Goal: Transaction & Acquisition: Purchase product/service

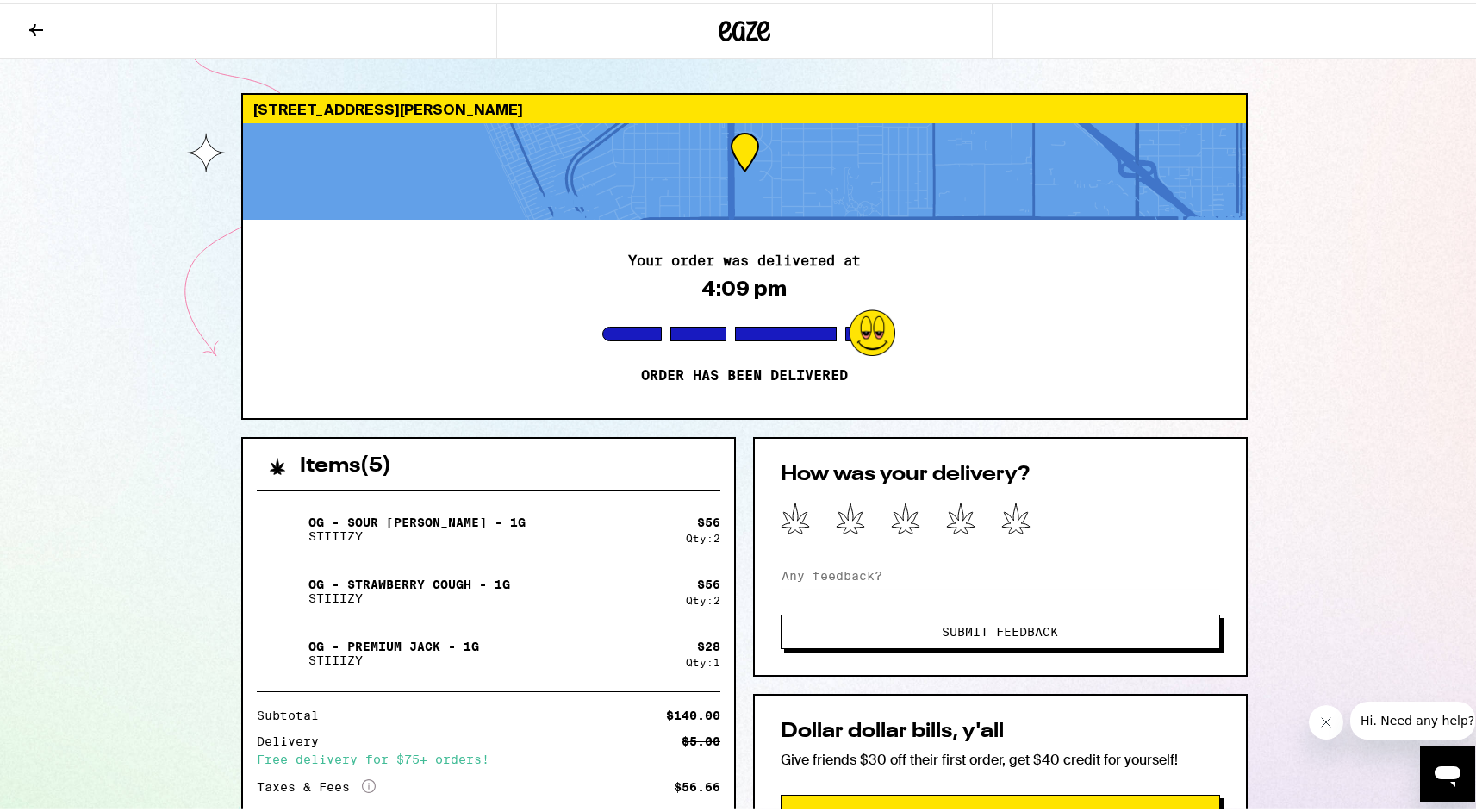
click at [29, 19] on icon at bounding box center [36, 26] width 21 height 21
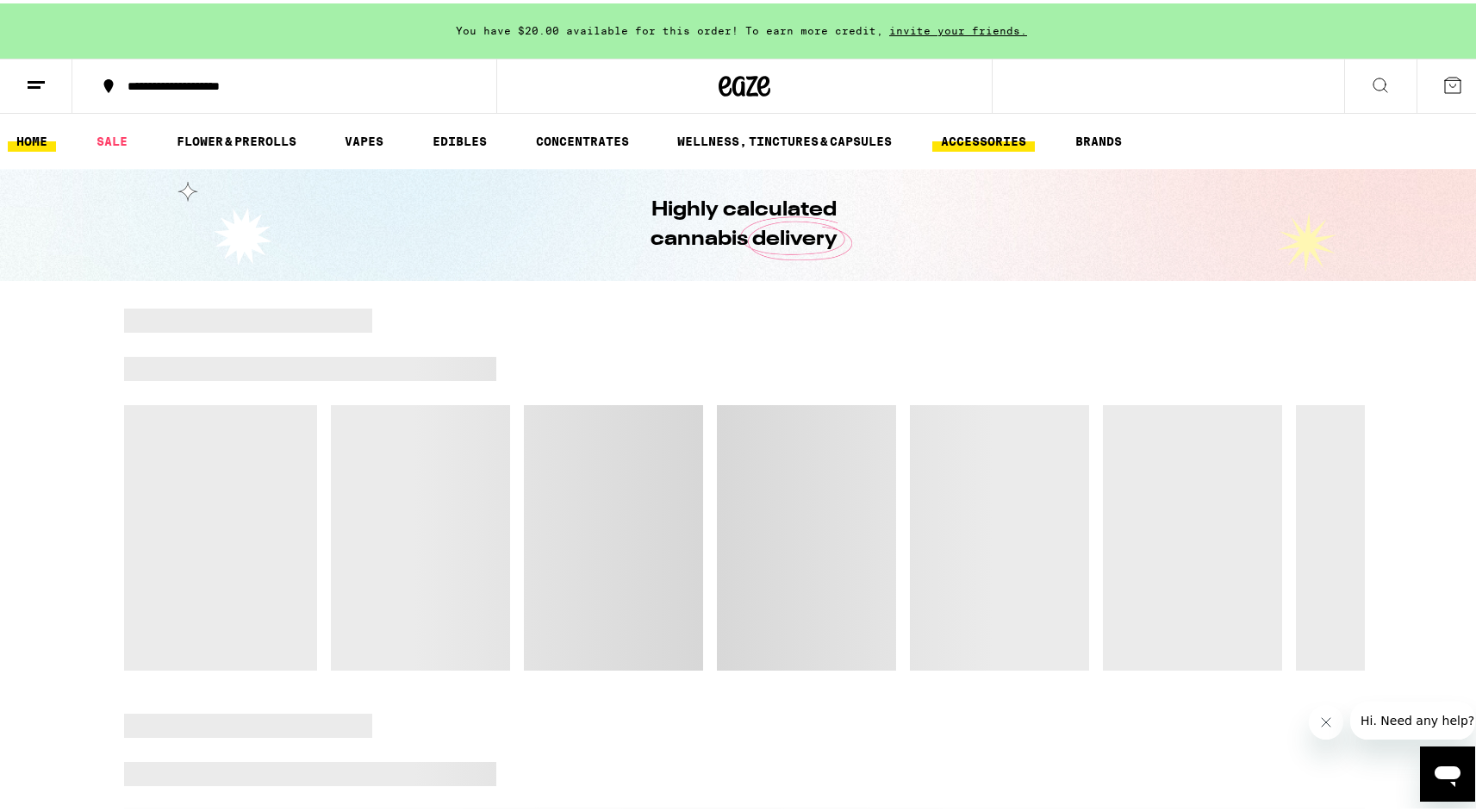
click at [950, 133] on link "ACCESSORIES" at bounding box center [983, 137] width 103 height 21
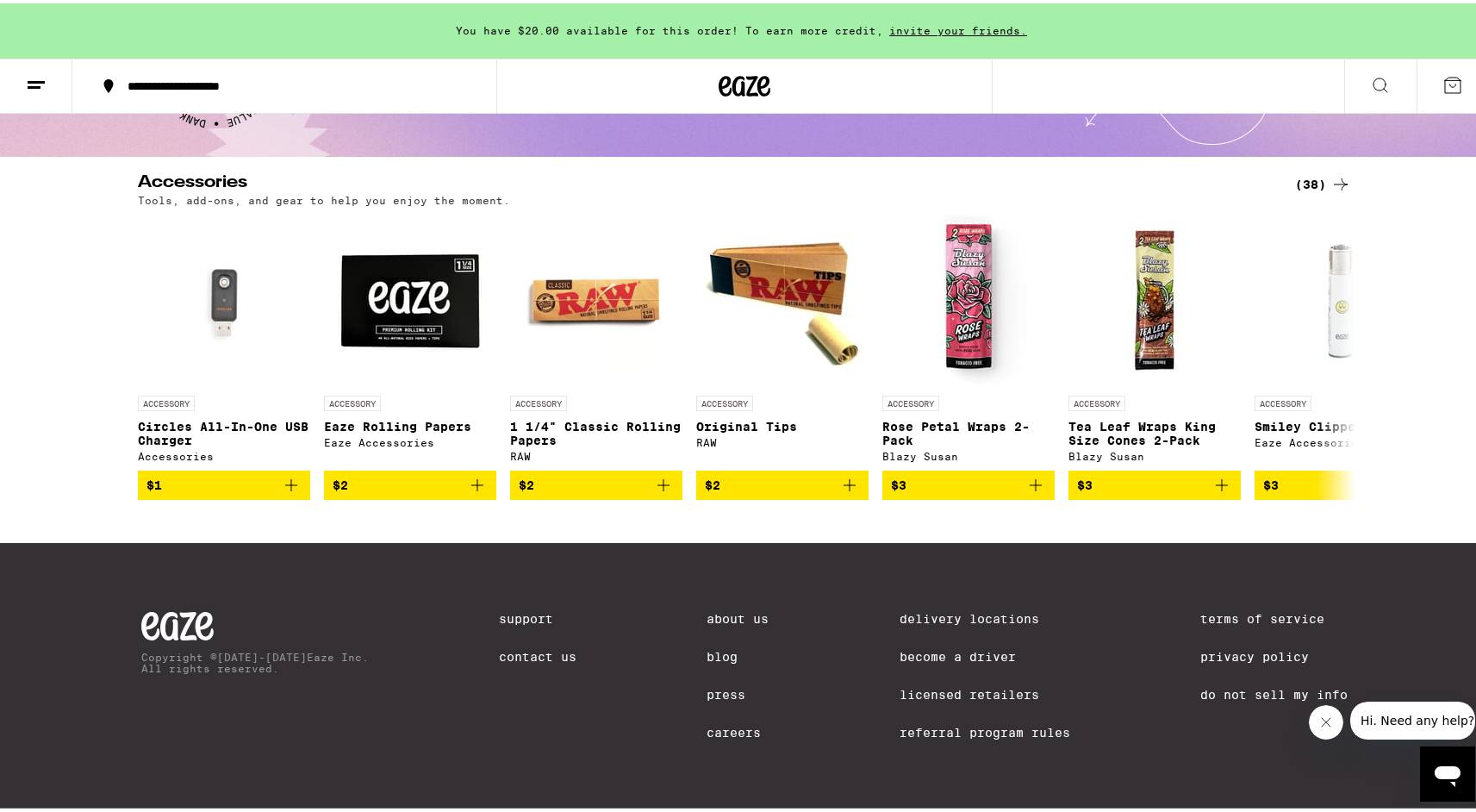
scroll to position [139, 0]
click at [1304, 170] on div "(38)" at bounding box center [1324, 180] width 56 height 21
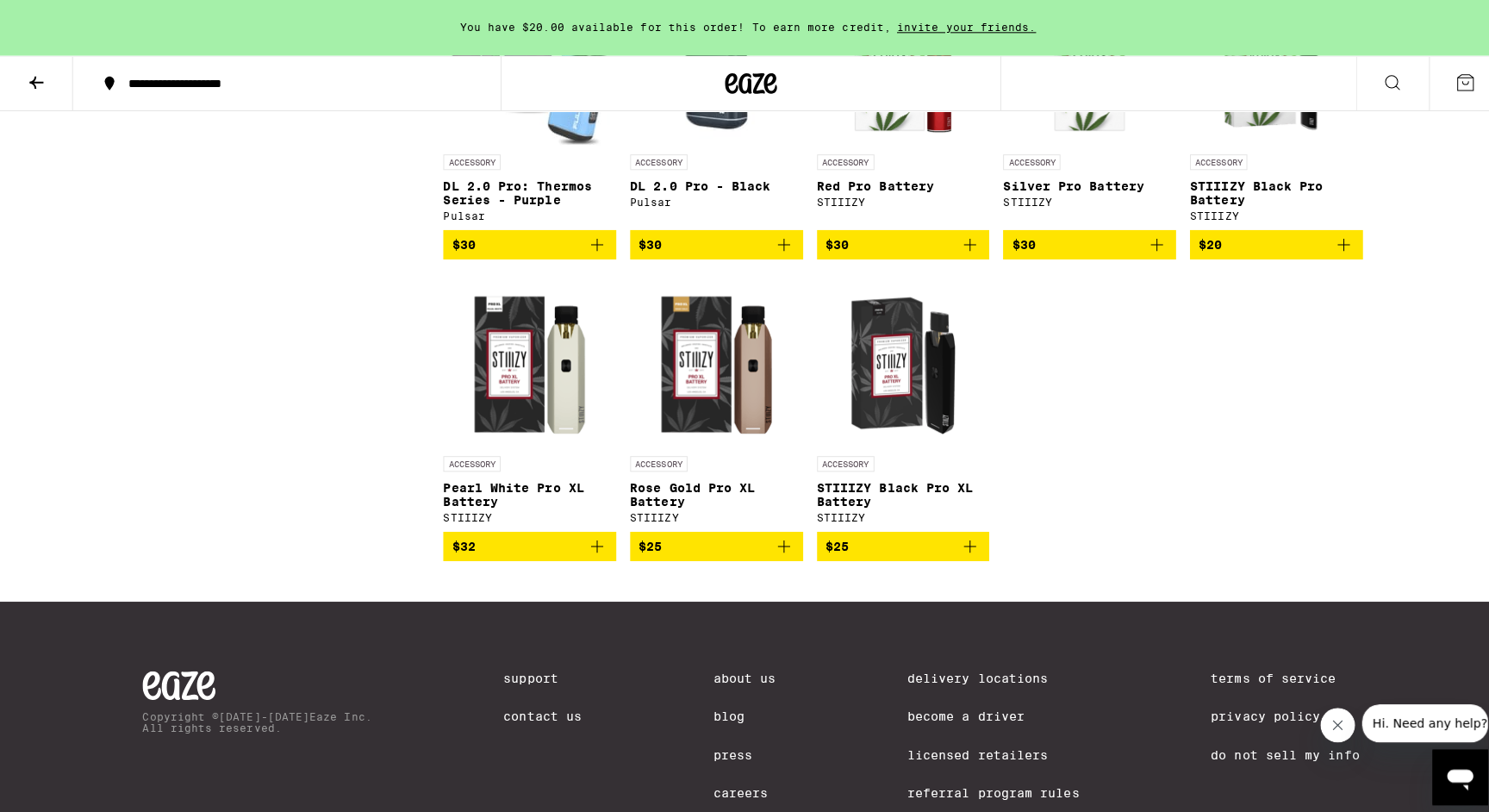
scroll to position [2133, 0]
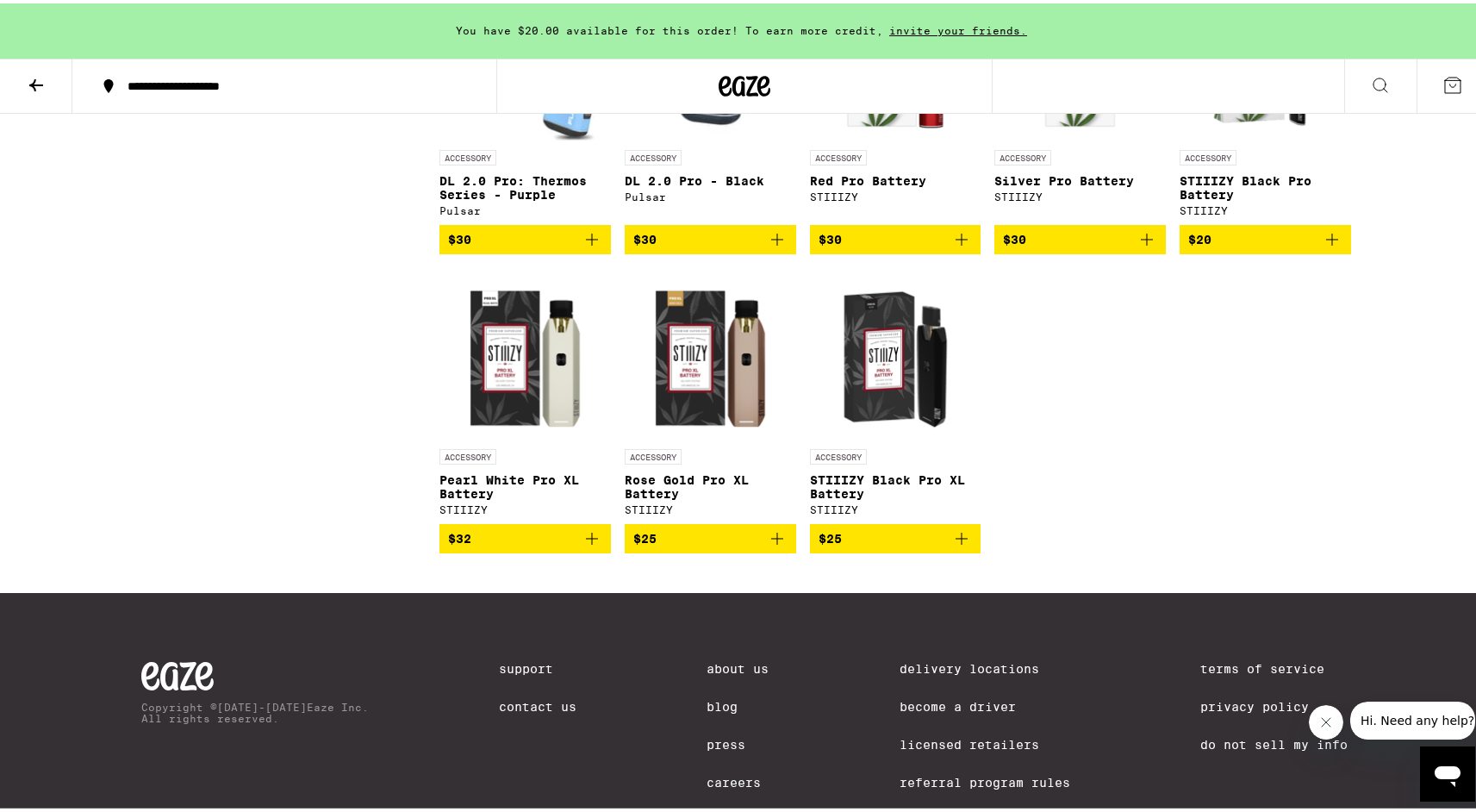
click at [928, 395] on img "Open page for STIIIZY Black Pro XL Battery from STIIIZY" at bounding box center [896, 350] width 171 height 172
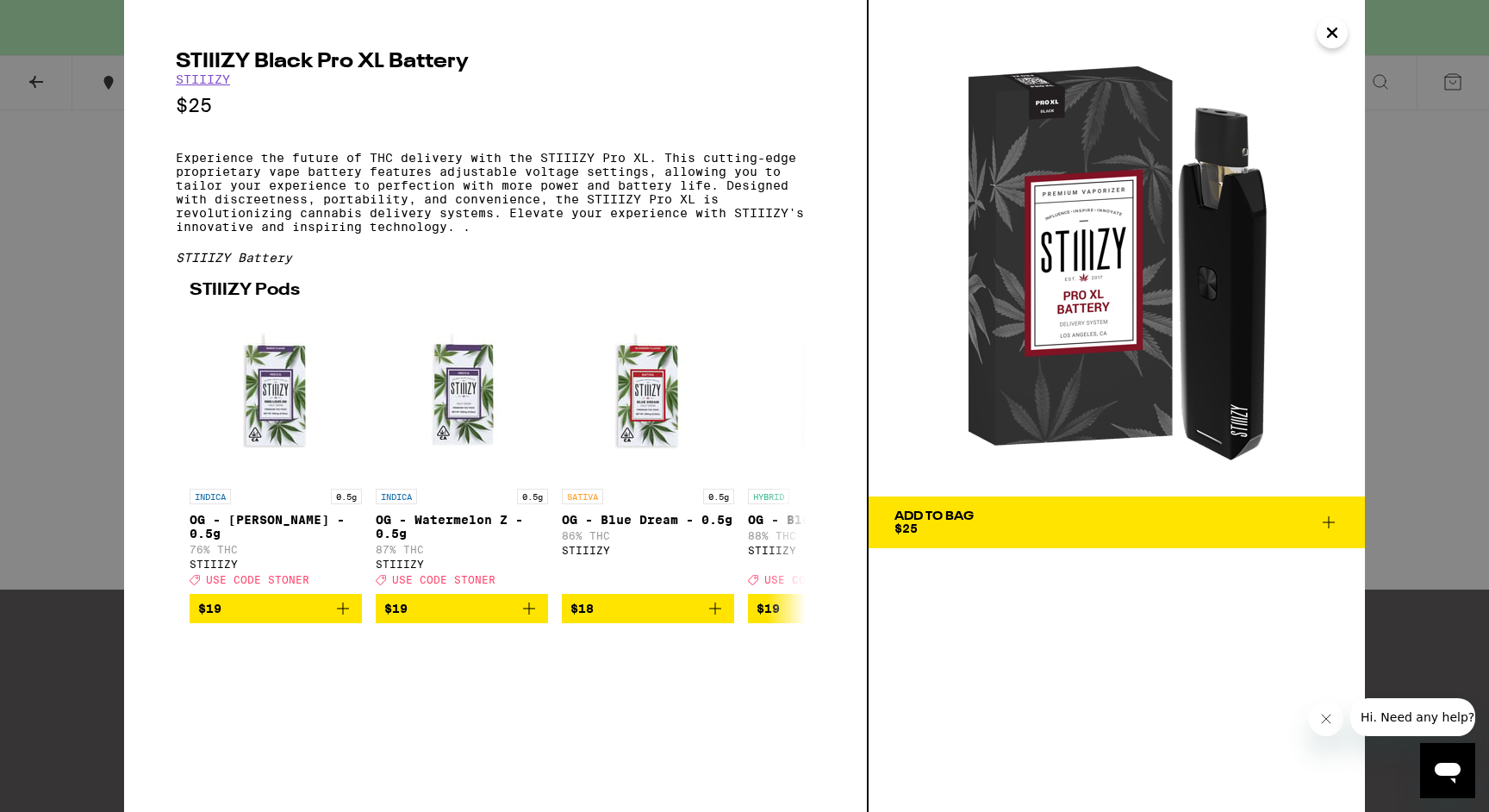
click at [917, 523] on span "$25" at bounding box center [906, 528] width 24 height 14
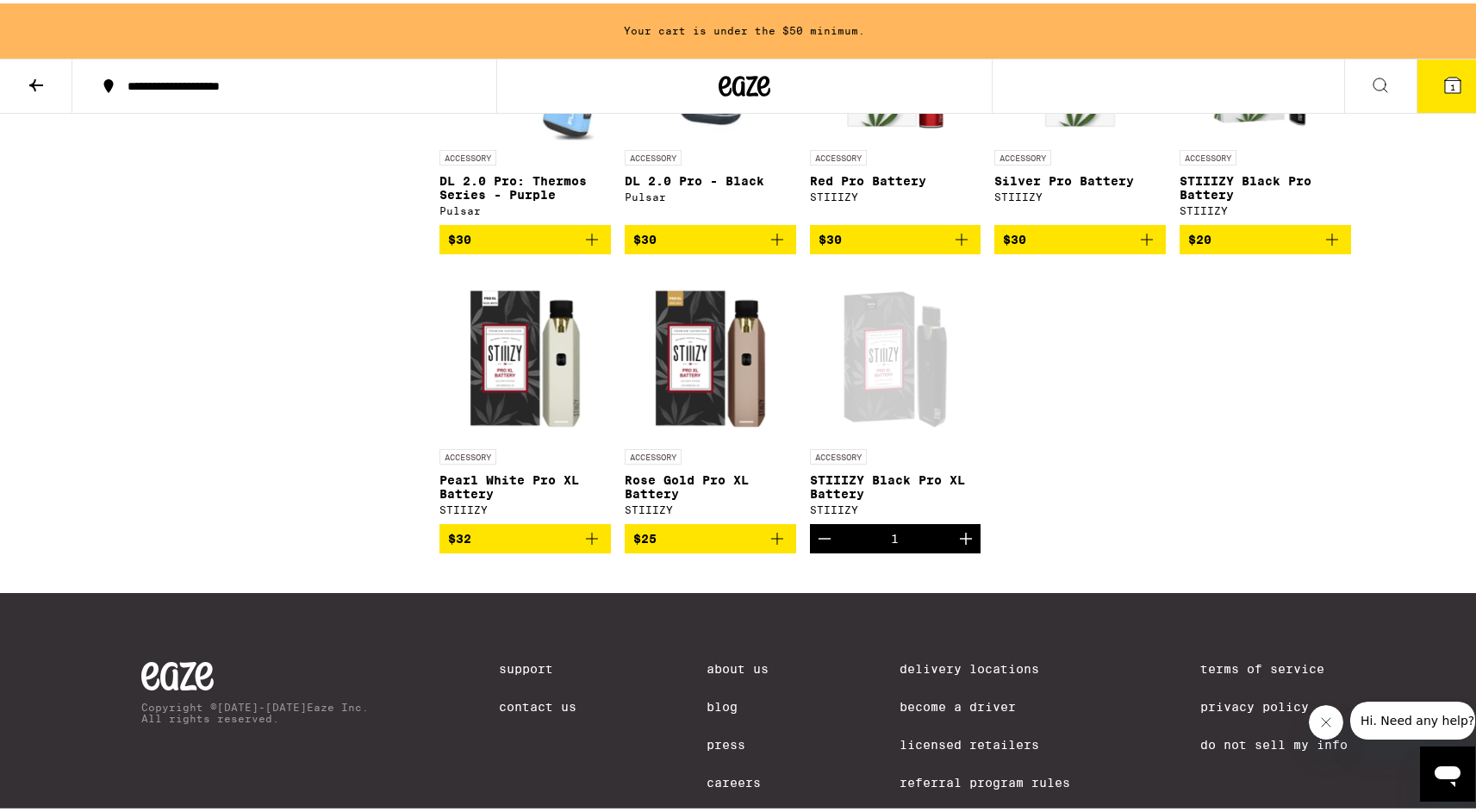
click at [1442, 79] on icon at bounding box center [1452, 82] width 21 height 21
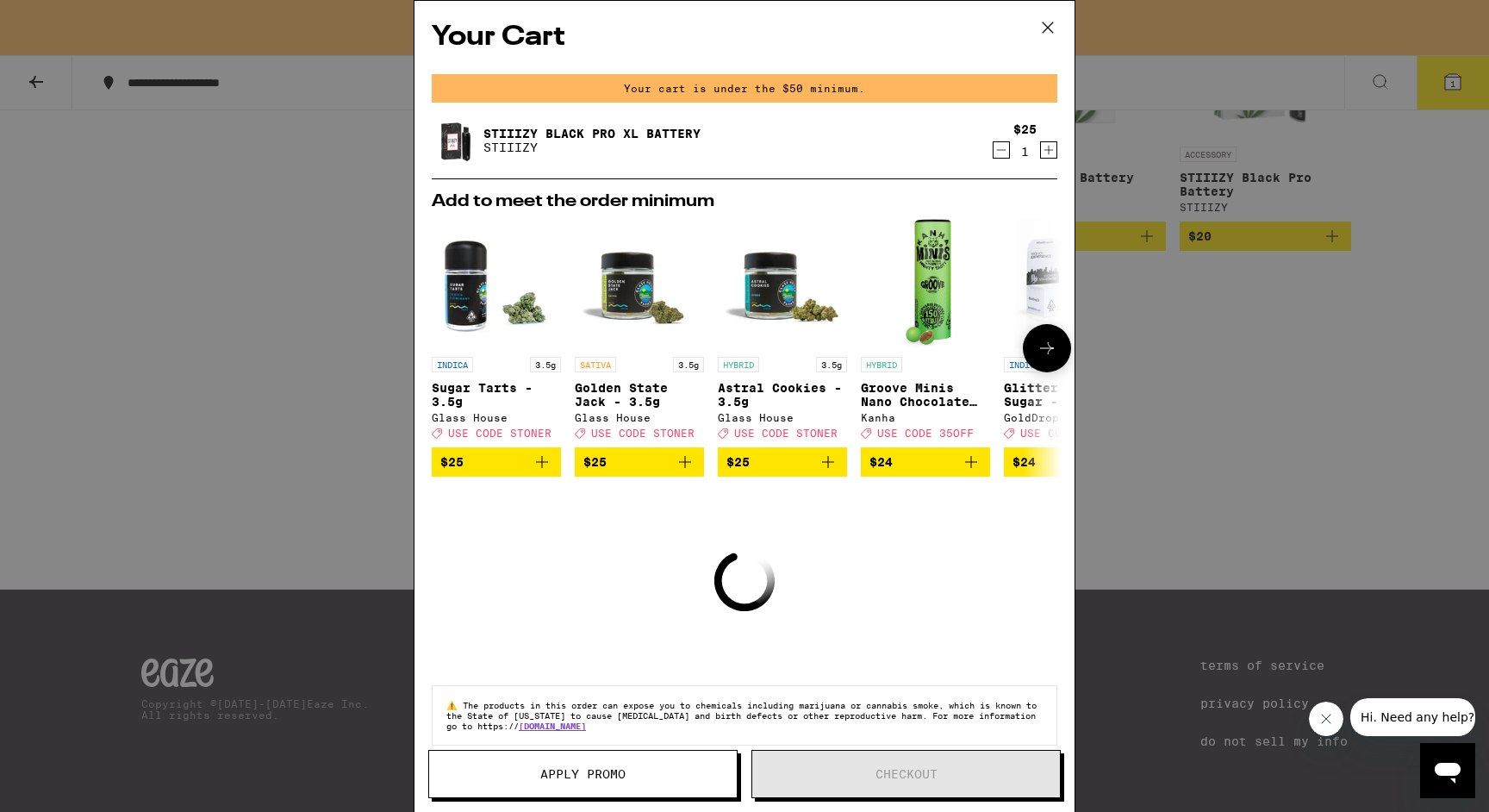
click at [1023, 350] on button at bounding box center [1046, 348] width 48 height 48
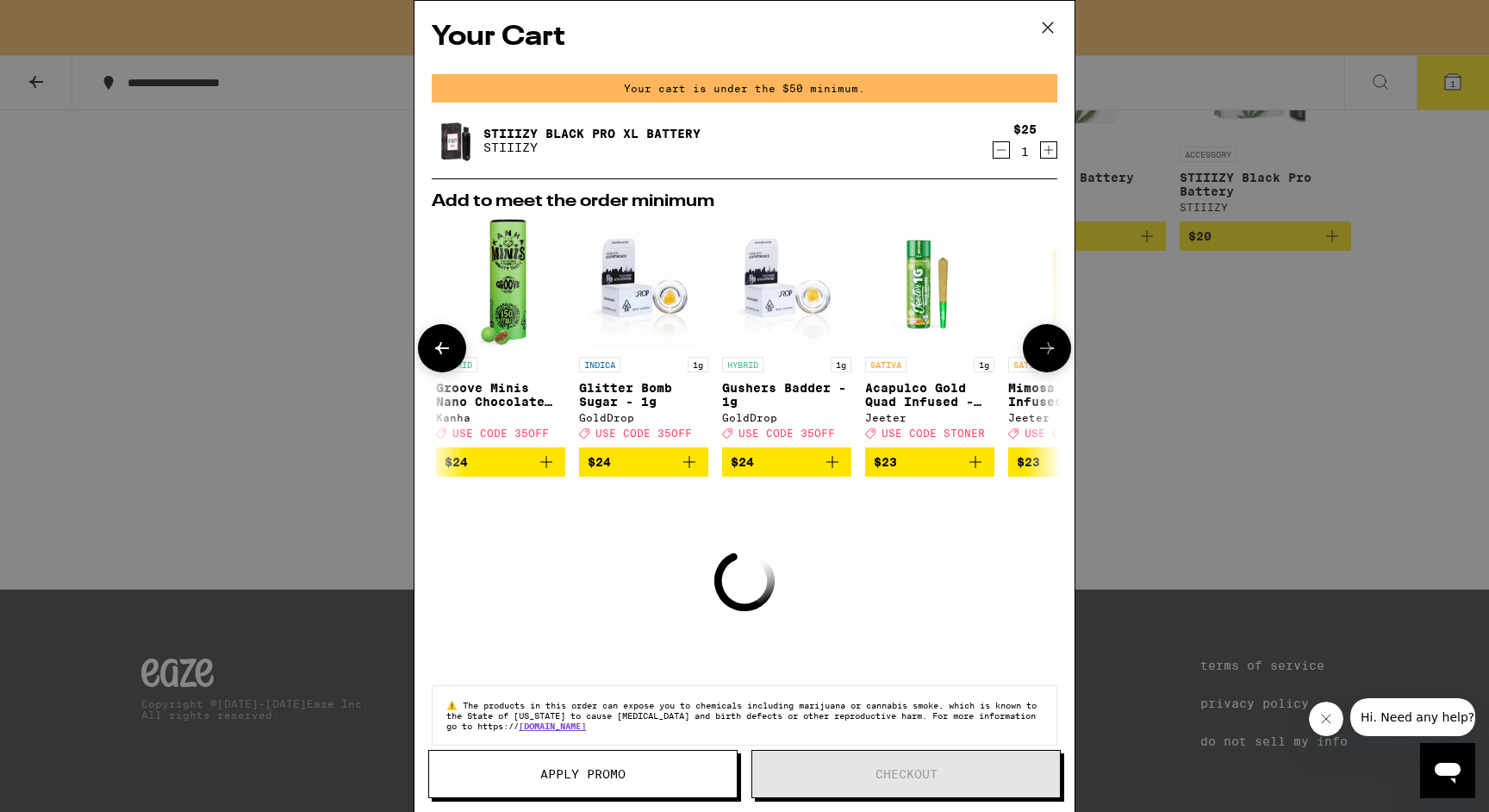
click at [1023, 350] on button at bounding box center [1046, 348] width 48 height 48
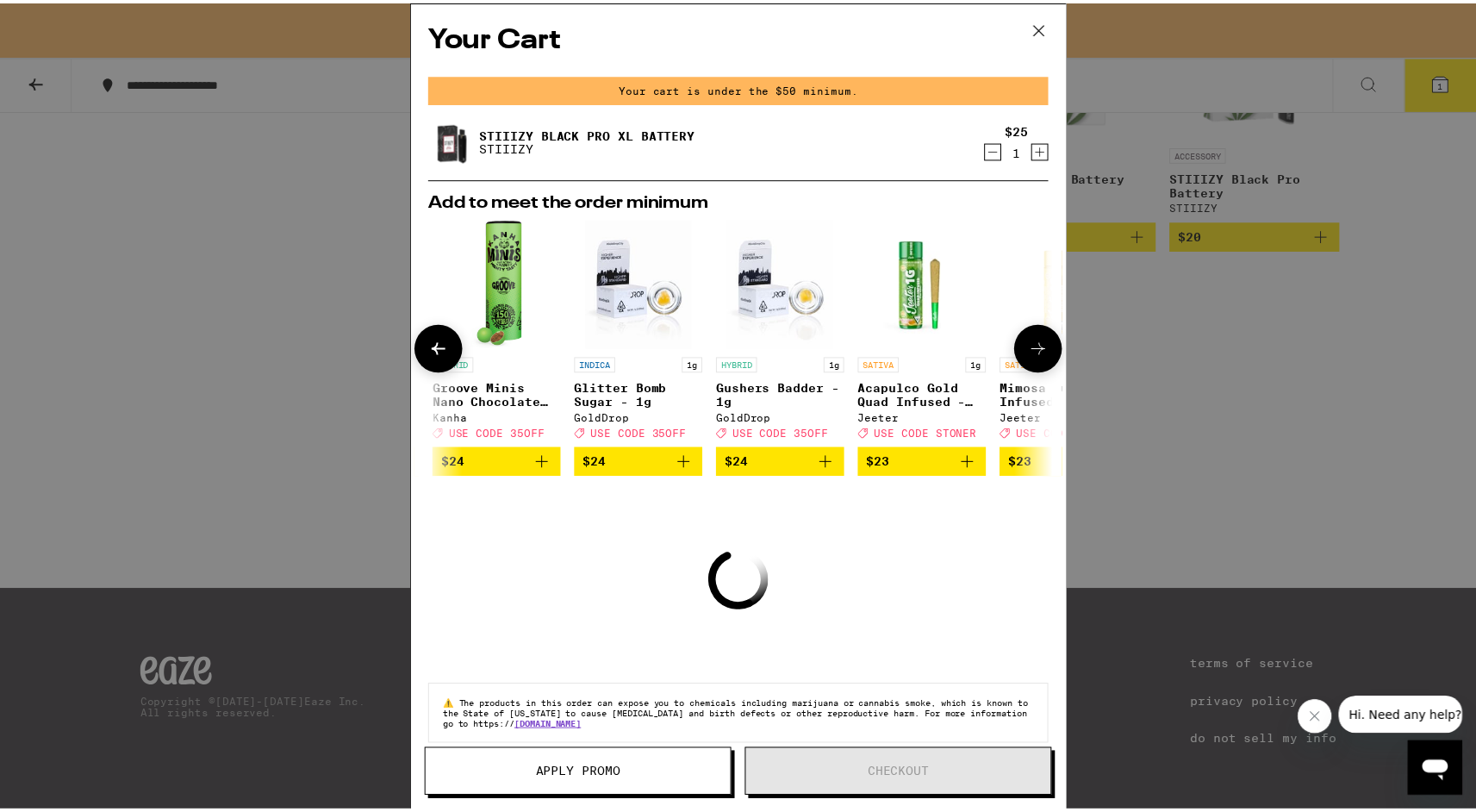
scroll to position [0, 818]
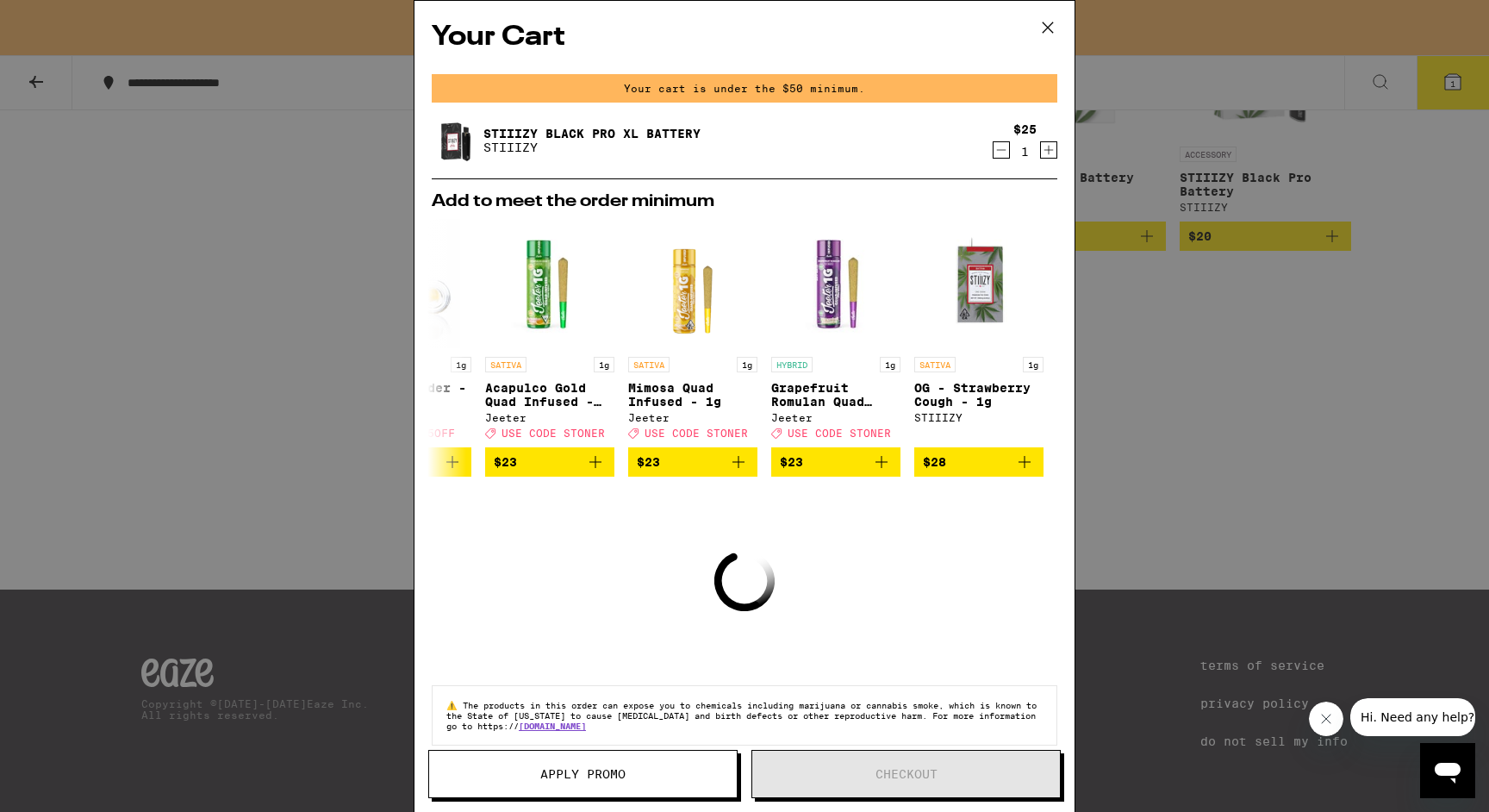
click at [1041, 151] on icon "Increment" at bounding box center [1048, 149] width 15 height 21
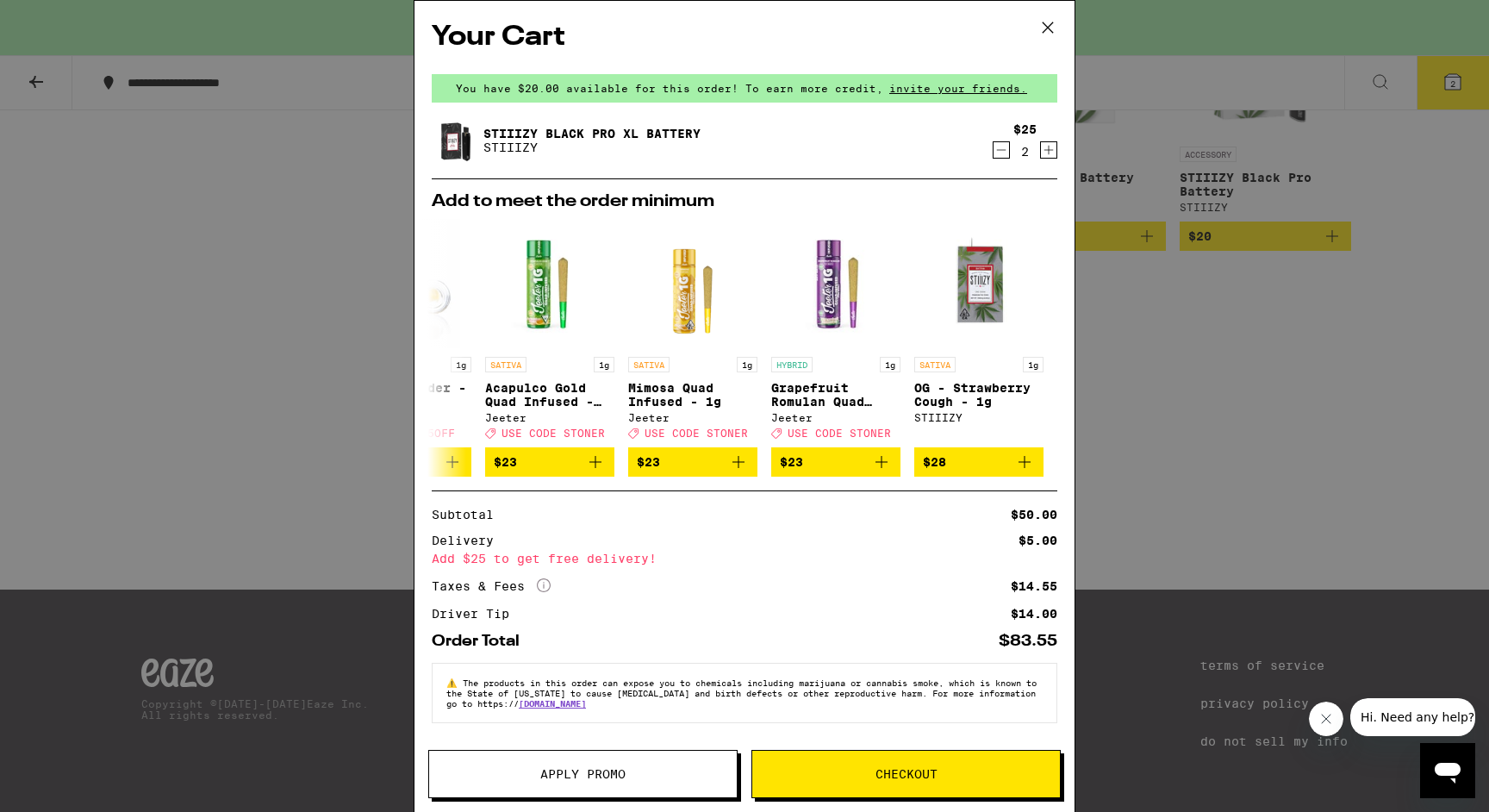
click at [1200, 394] on div "Your Cart You have $20.00 available for this order! To earn more credit, invite…" at bounding box center [744, 406] width 1489 height 812
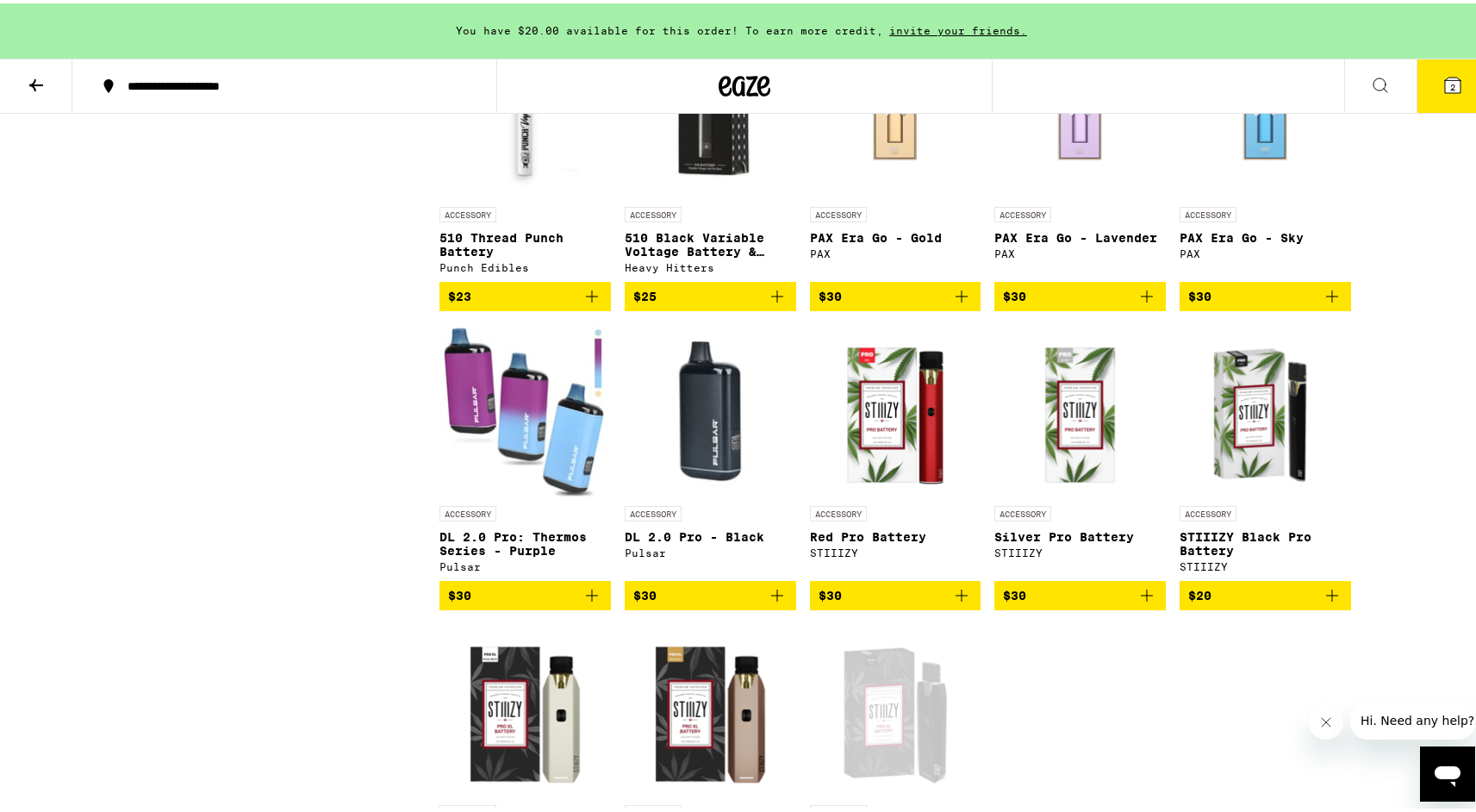
scroll to position [1771, 0]
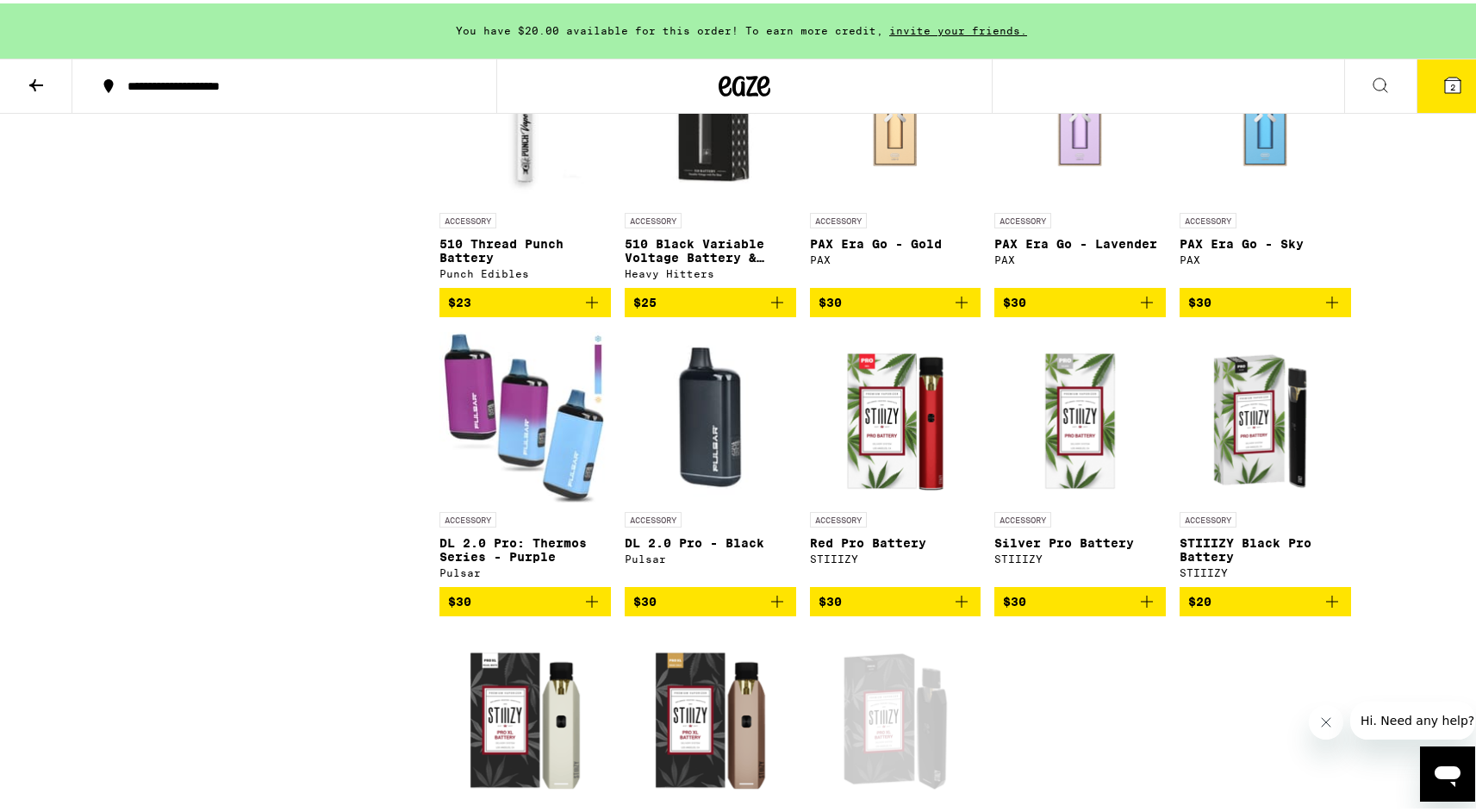
click at [698, 475] on img "Open page for DL 2.0 Pro - Black from Pulsar" at bounding box center [710, 413] width 171 height 172
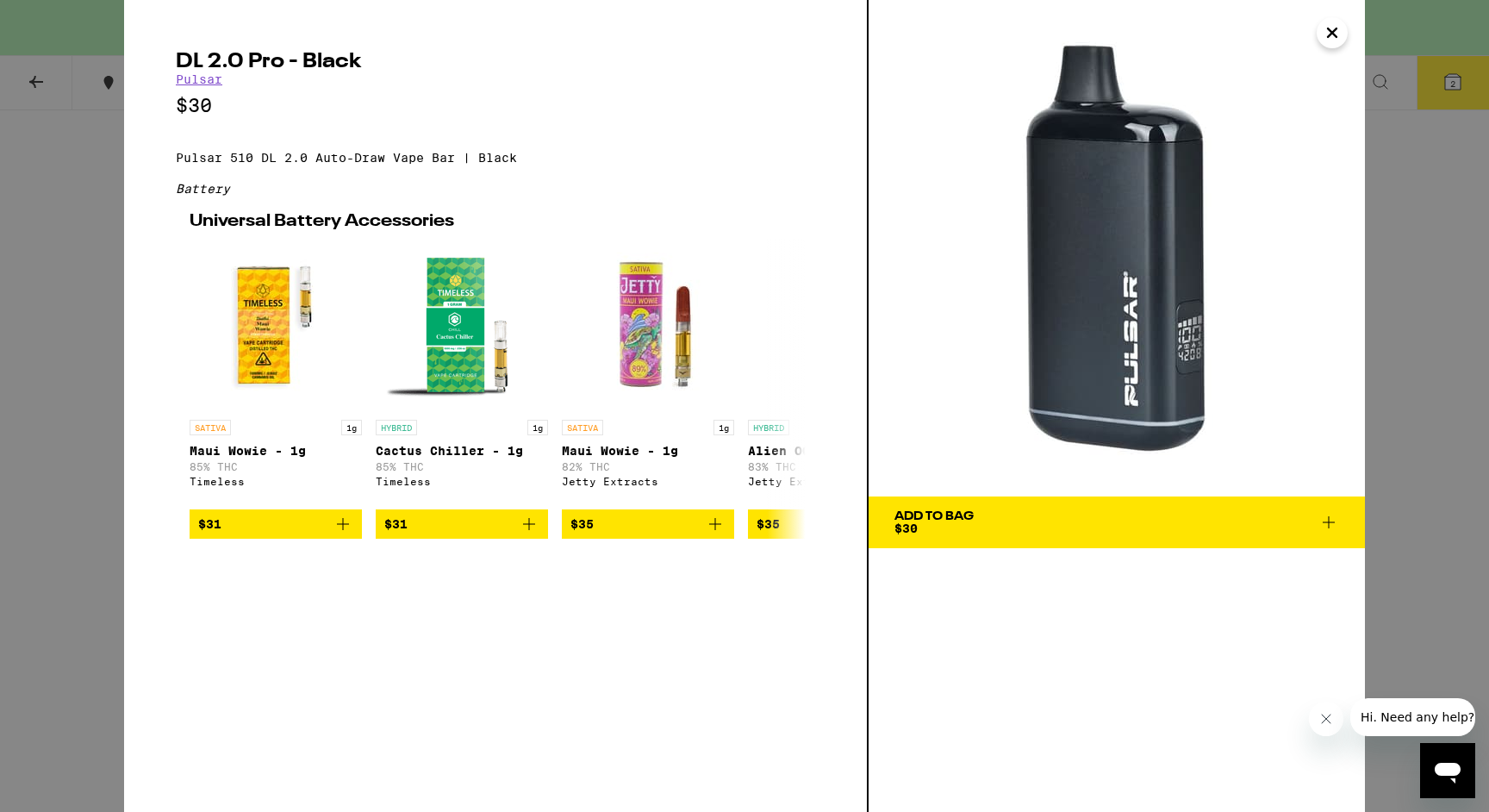
click at [1333, 36] on icon "Close" at bounding box center [1332, 33] width 21 height 25
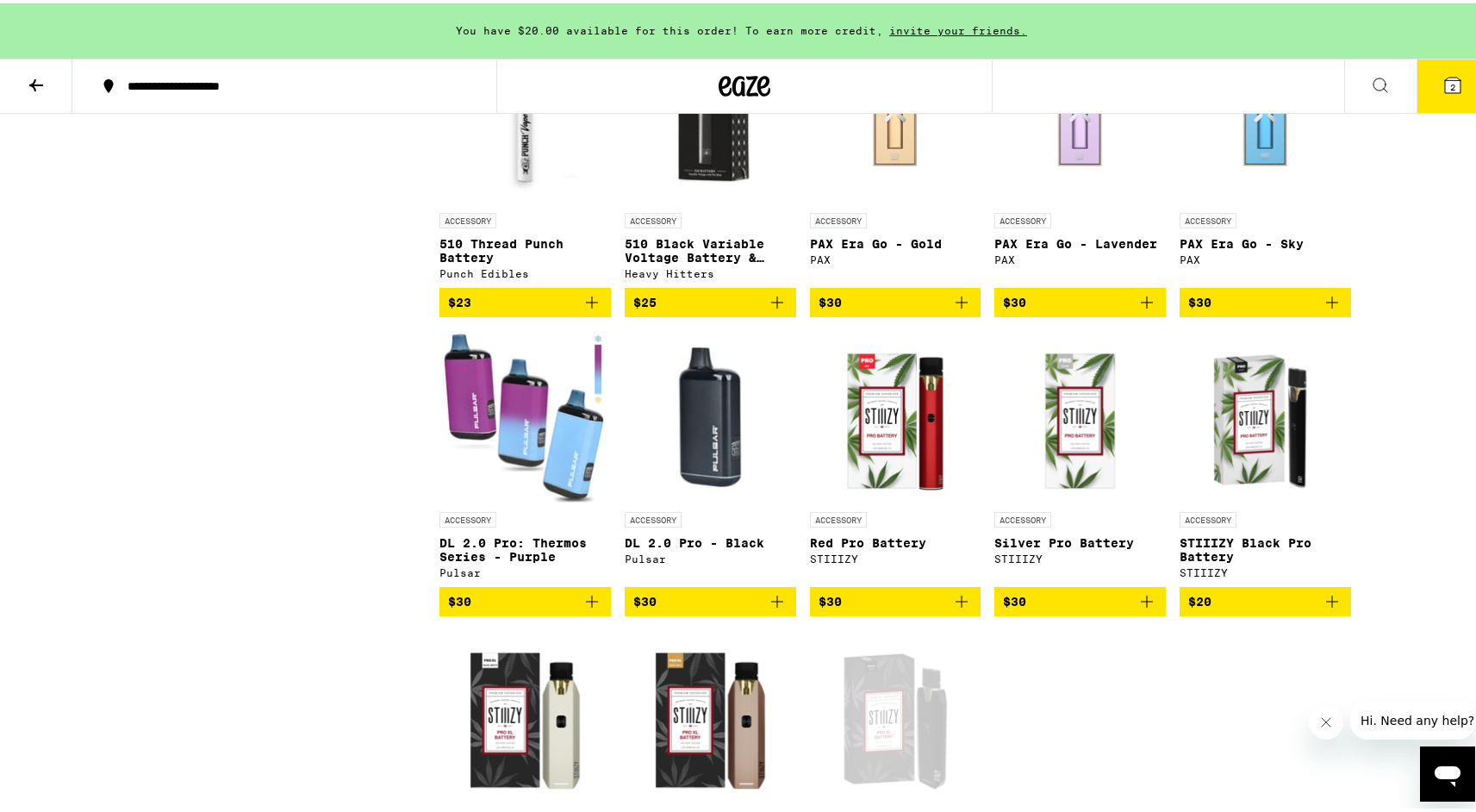
click at [918, 495] on img "Open page for Red Pro Battery from STIIIZY" at bounding box center [896, 413] width 171 height 172
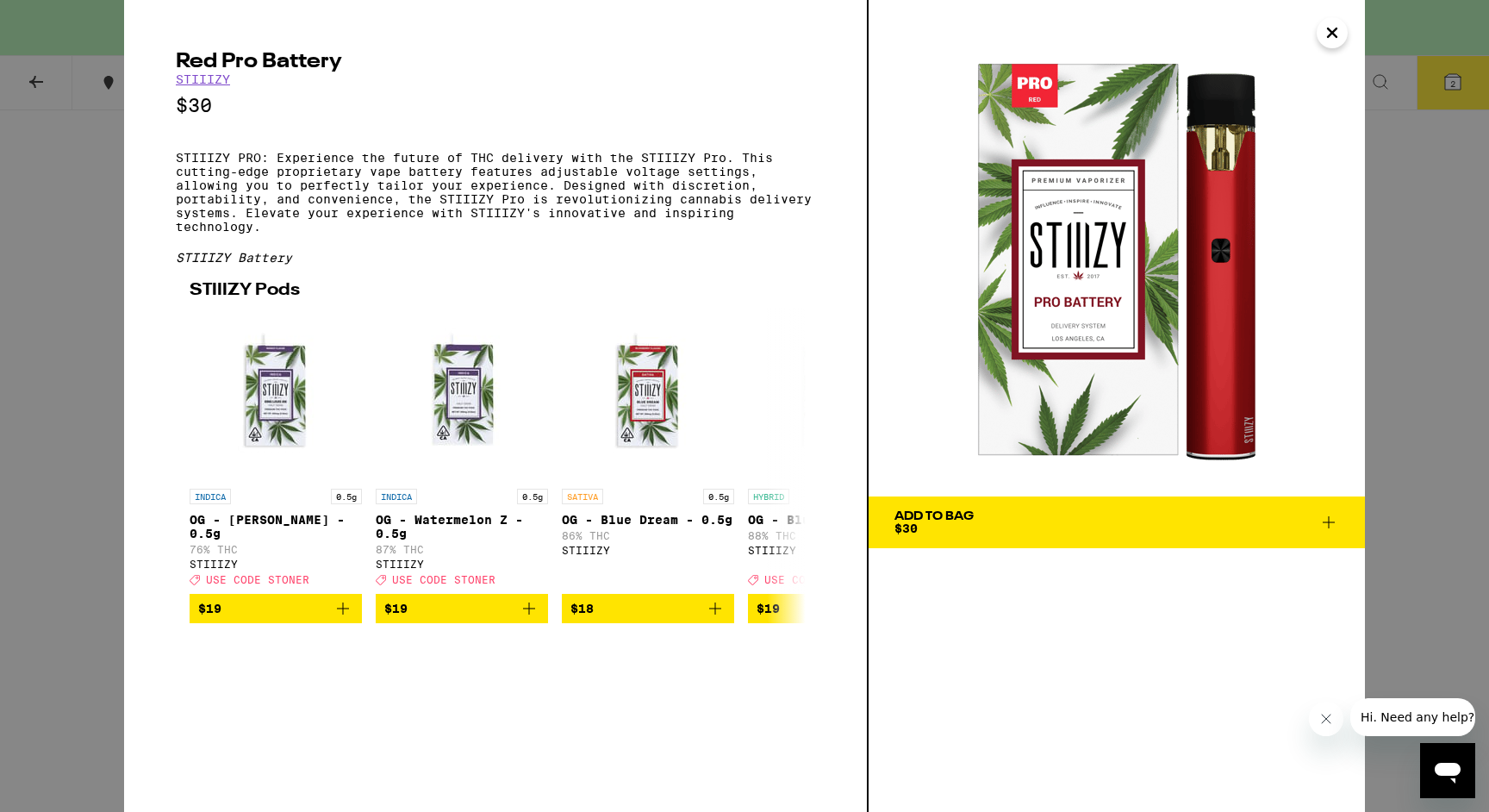
click at [1336, 29] on icon "Close" at bounding box center [1332, 32] width 8 height 8
